Goal: Information Seeking & Learning: Find specific fact

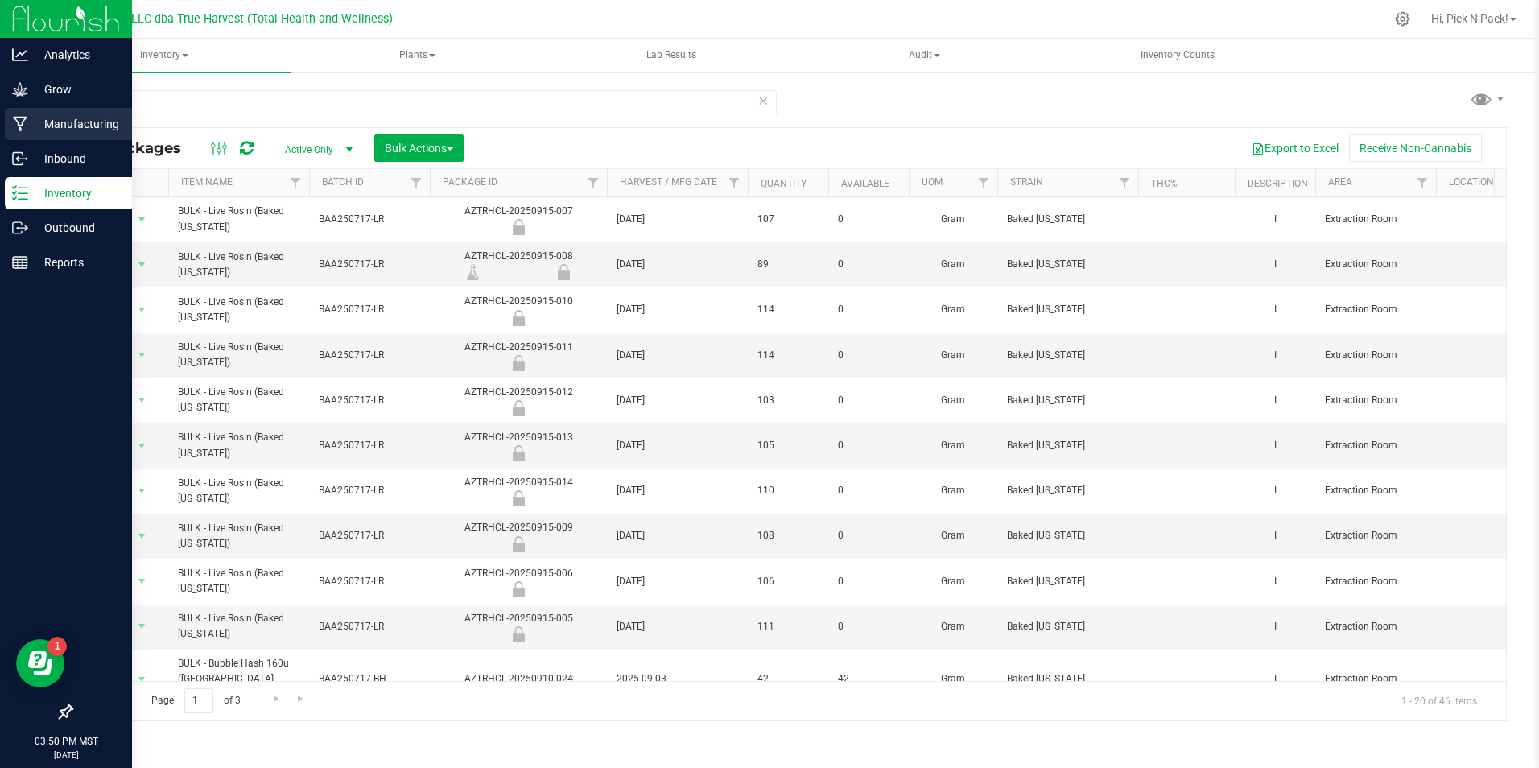
drag, startPoint x: 0, startPoint y: 0, endPoint x: 59, endPoint y: 126, distance: 138.6
click at [59, 126] on p "Manufacturing" at bounding box center [76, 123] width 97 height 19
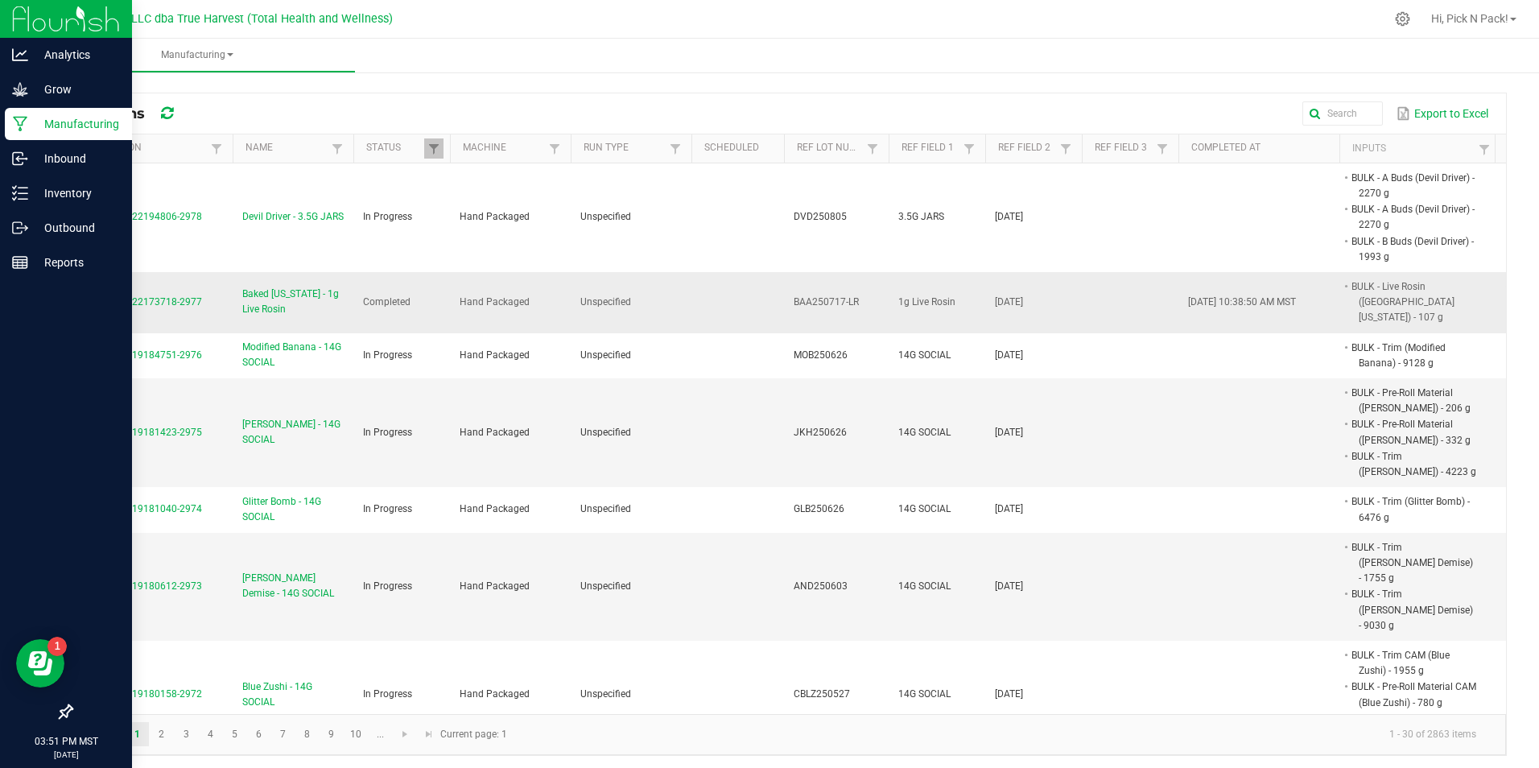
drag, startPoint x: 202, startPoint y: 294, endPoint x: 81, endPoint y: 299, distance: 120.8
click at [81, 299] on td "MP-20250922173718-2977" at bounding box center [152, 302] width 161 height 61
copy span "MP-20250922173718-2977"
click at [258, 297] on span "Baked [US_STATE] - 1g Live Rosin" at bounding box center [292, 301] width 101 height 31
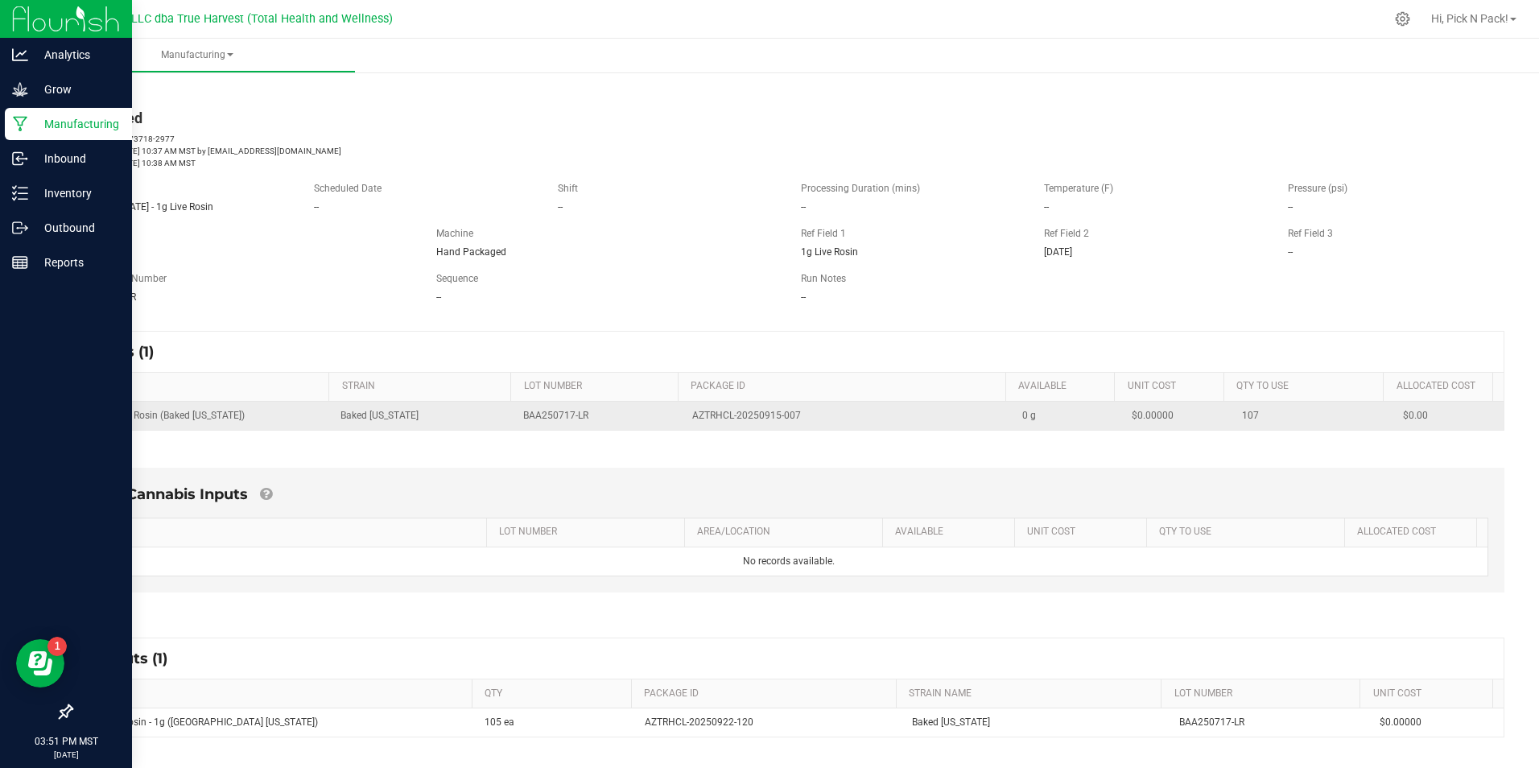
drag, startPoint x: 801, startPoint y: 418, endPoint x: 674, endPoint y: 425, distance: 127.3
click at [682, 425] on td "AZTRHCL-20250915-007" at bounding box center [847, 416] width 330 height 28
copy span "AZTRHCL-20250915-007"
